Goal: Register for event/course

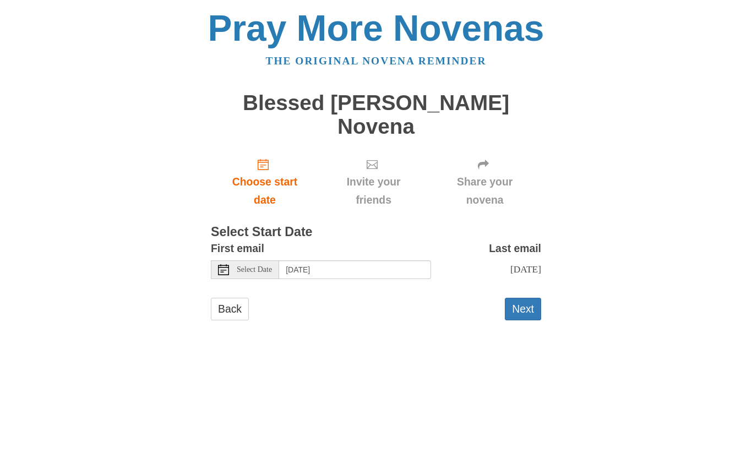
click at [261, 266] on span "Select Date" at bounding box center [254, 270] width 35 height 8
click at [269, 266] on span "Select Date" at bounding box center [254, 270] width 35 height 8
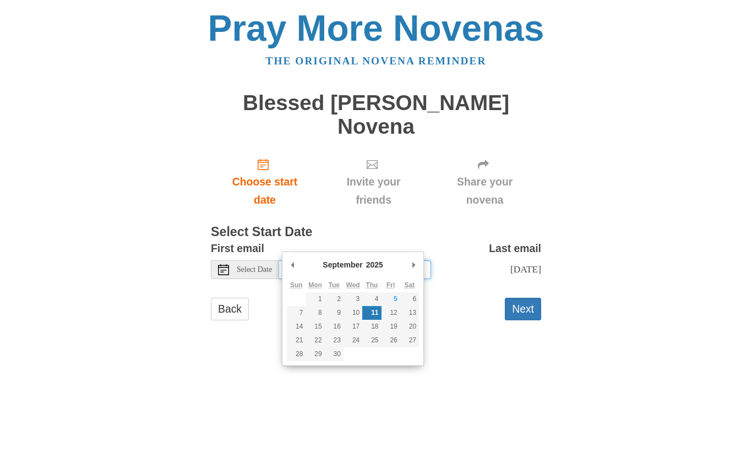
type input "Wednesday, September 10th"
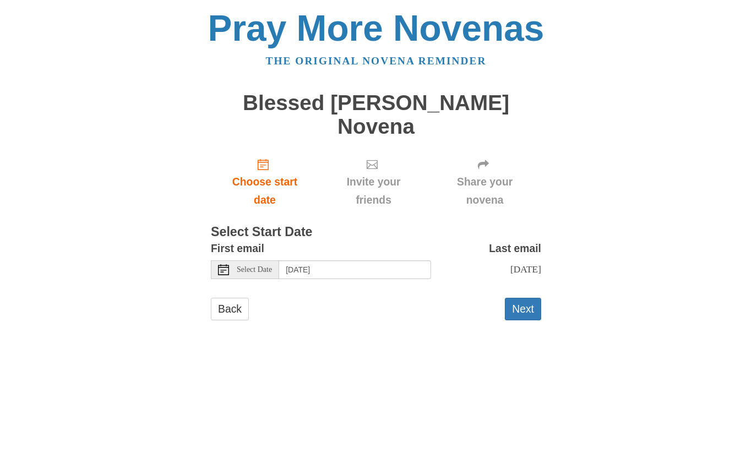
click at [525, 298] on button "Next" at bounding box center [523, 309] width 36 height 23
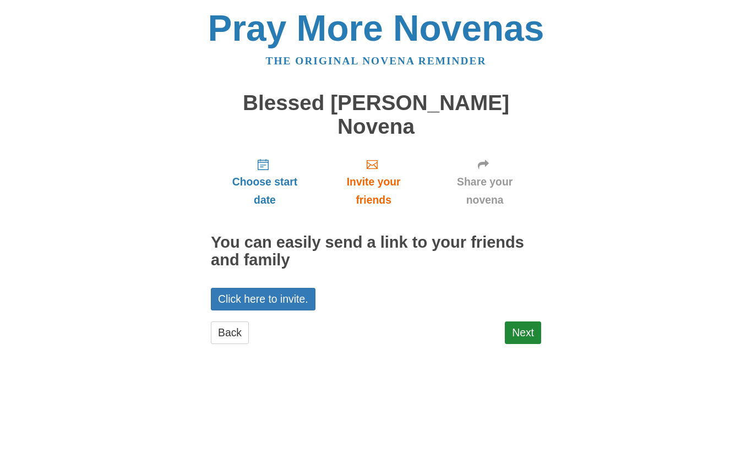
click at [524, 322] on link "Next" at bounding box center [523, 333] width 36 height 23
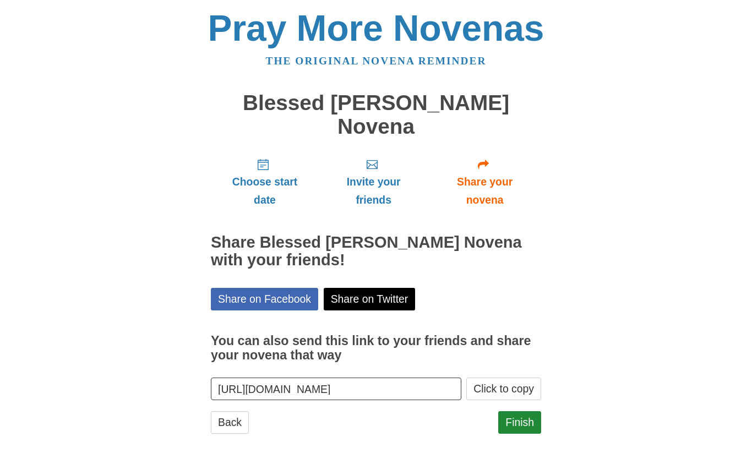
click at [520, 411] on link "Finish" at bounding box center [519, 422] width 43 height 23
